Goal: Find specific page/section: Find specific page/section

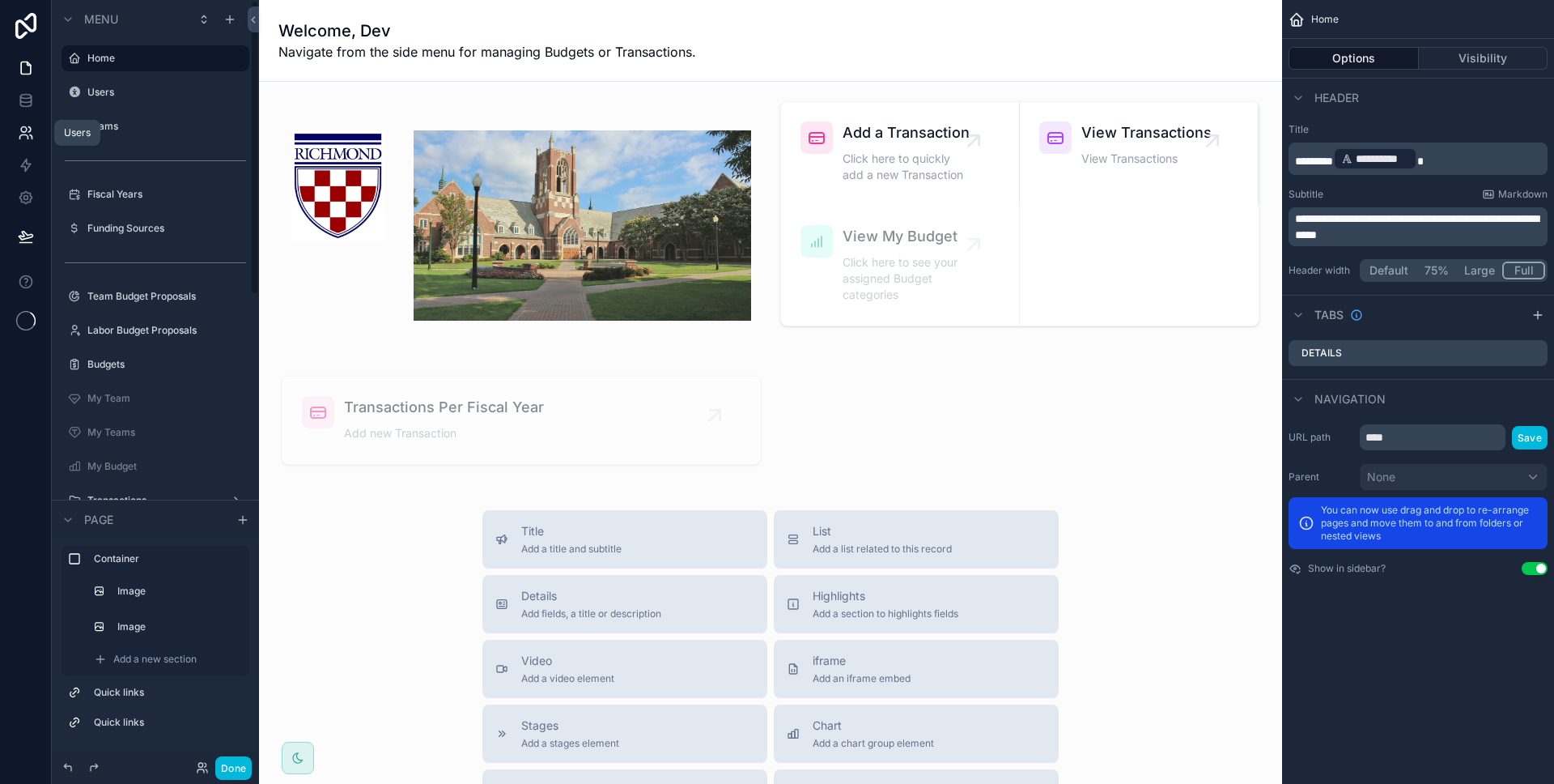
click at [32, 134] on icon at bounding box center [26, 133] width 17 height 17
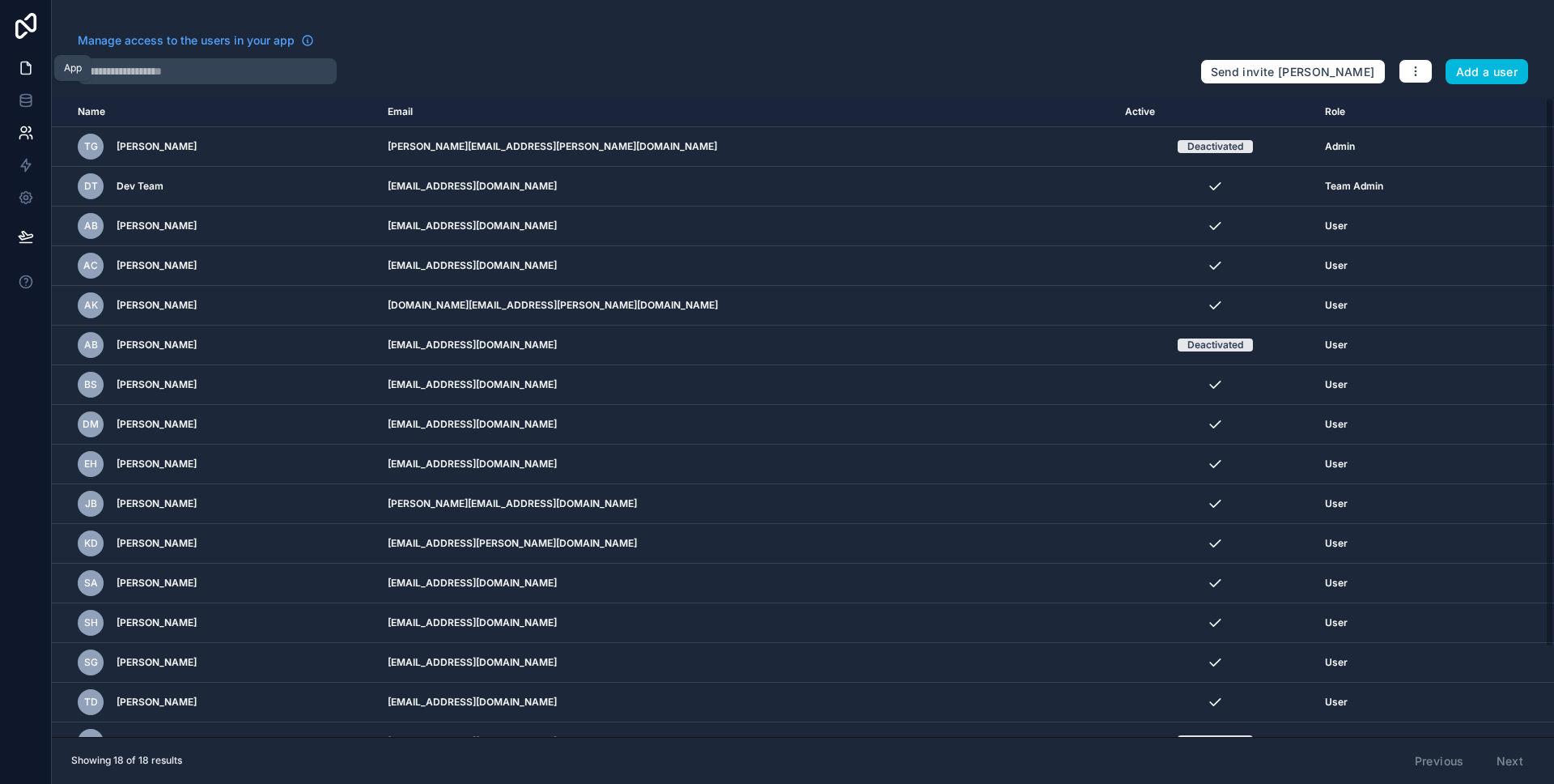
click at [26, 73] on icon at bounding box center [26, 68] width 10 height 12
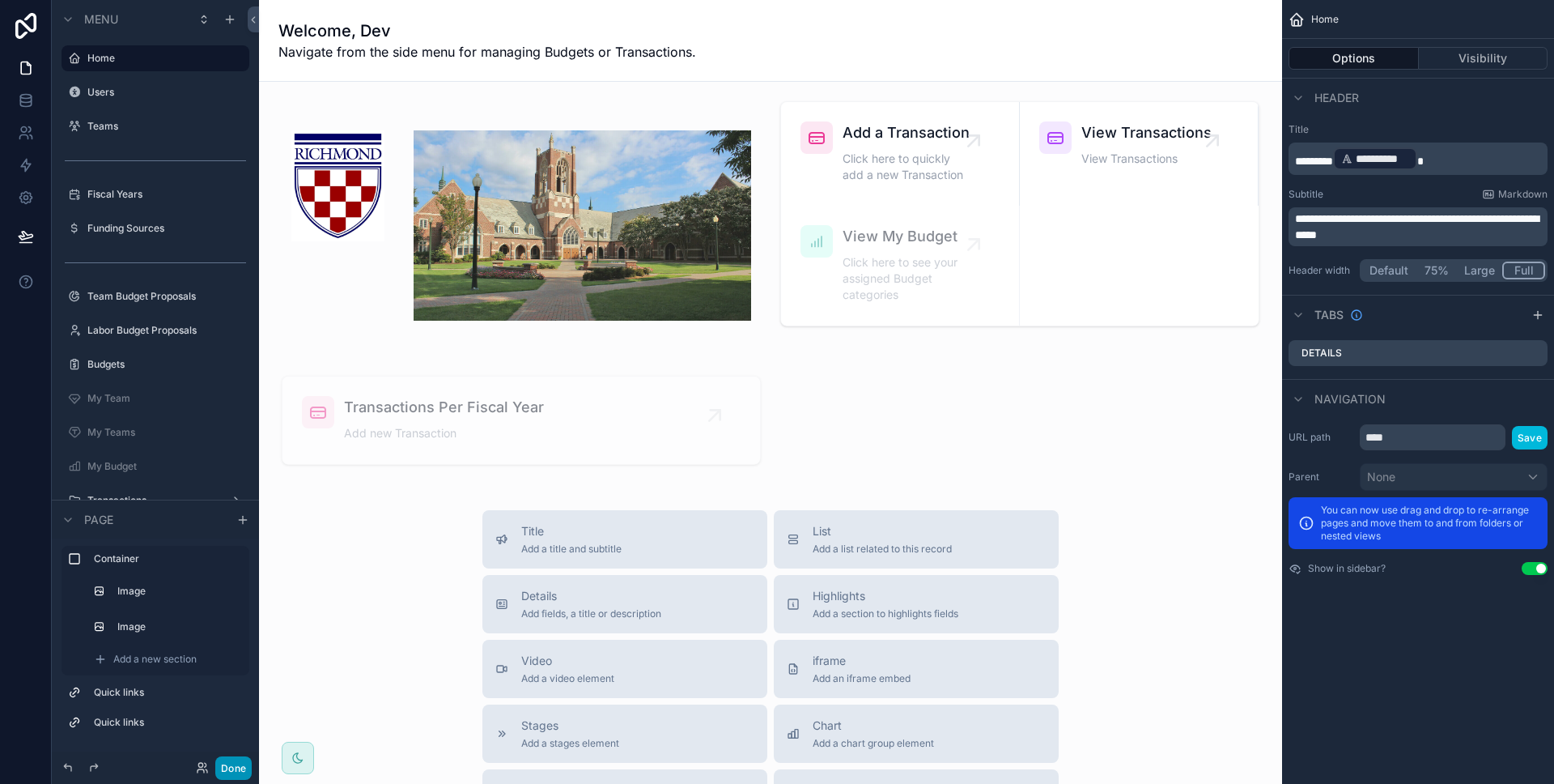
click at [237, 763] on button "Done" at bounding box center [234, 767] width 36 height 23
